Goal: Transaction & Acquisition: Purchase product/service

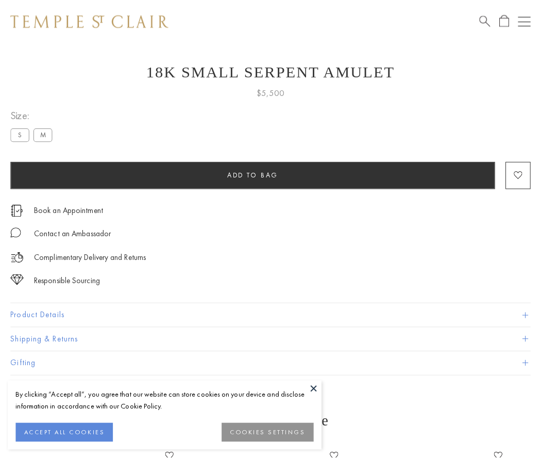
scroll to position [22, 0]
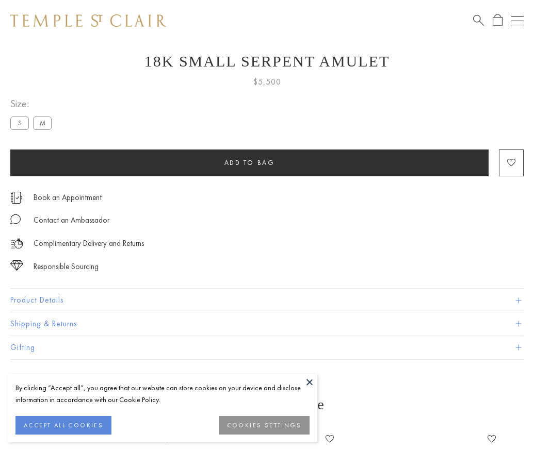
click at [249, 162] on span "Add to bag" at bounding box center [249, 162] width 51 height 9
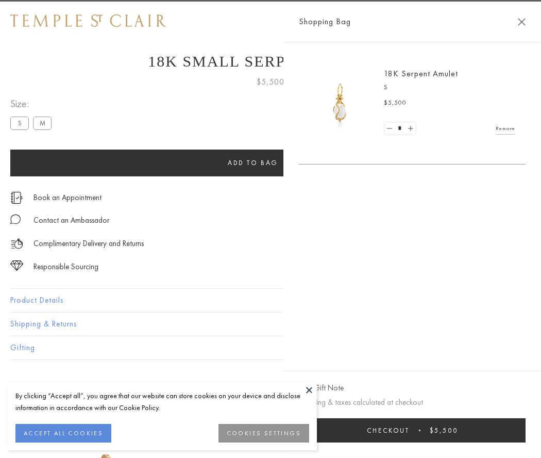
click at [410, 430] on span "Checkout" at bounding box center [388, 430] width 43 height 9
